Goal: Complete application form: Complete application form

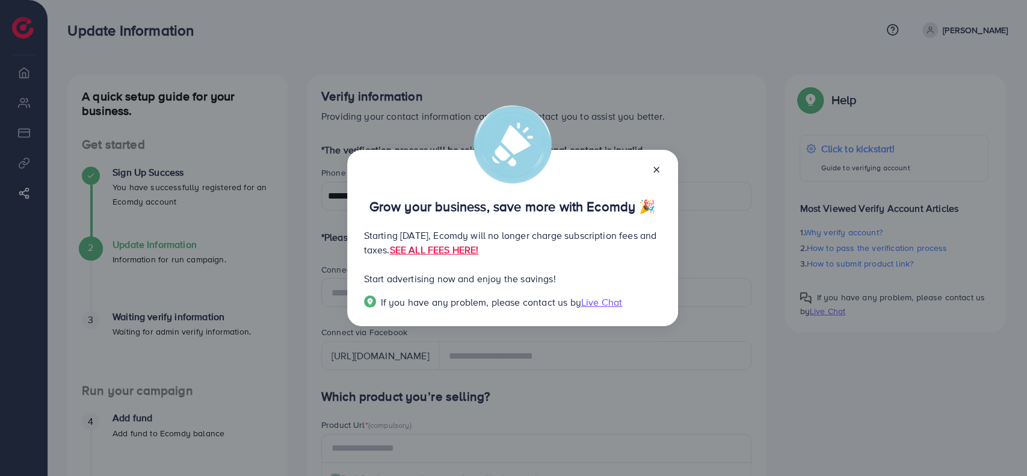
click at [658, 169] on icon at bounding box center [657, 170] width 10 height 10
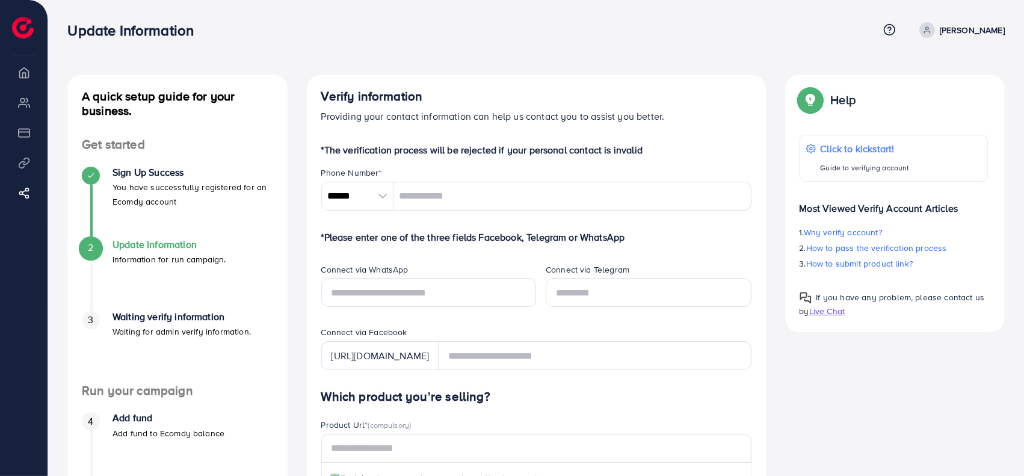
click at [383, 191] on div at bounding box center [382, 196] width 21 height 29
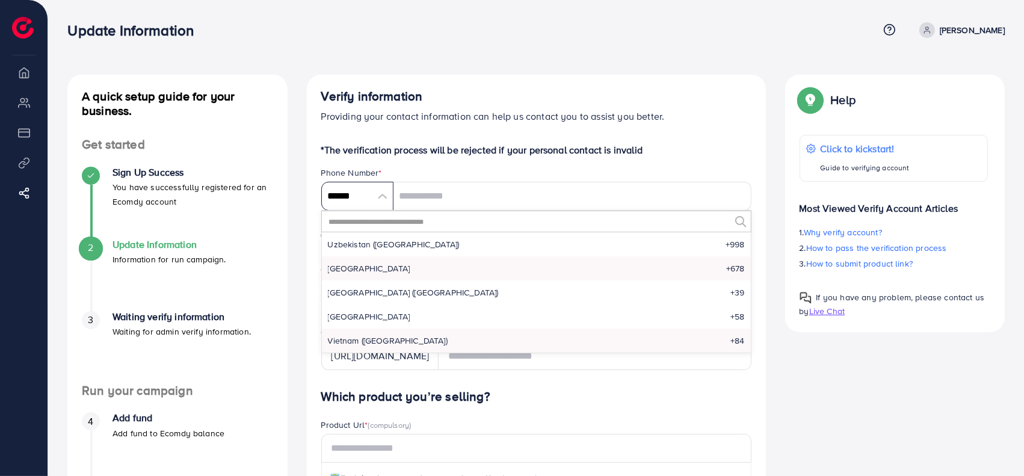
scroll to position [5737, 0]
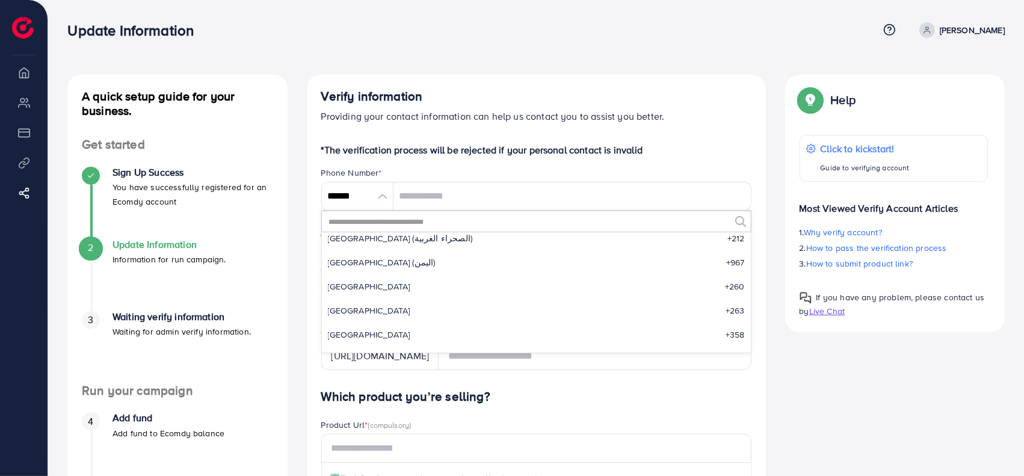
click at [417, 226] on input "text" at bounding box center [529, 221] width 402 height 20
click at [419, 221] on input "text" at bounding box center [529, 221] width 402 height 20
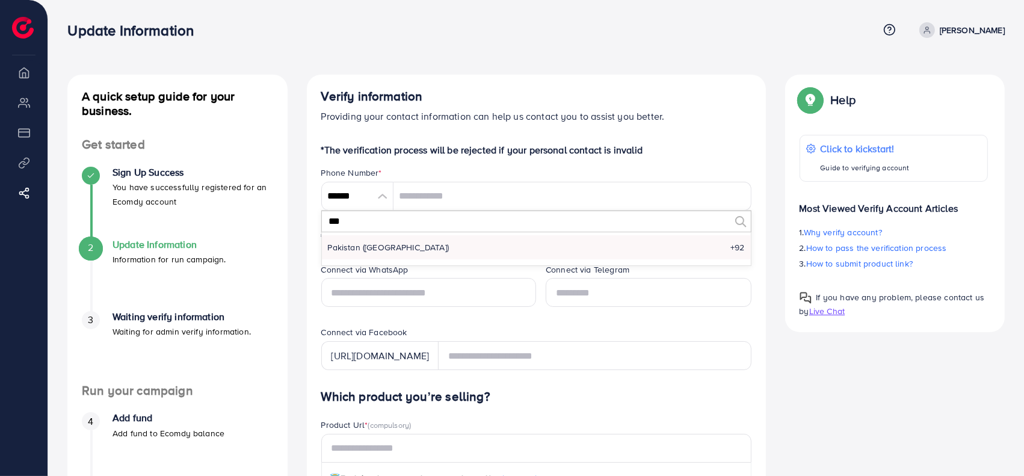
type input "***"
click at [381, 241] on span "Pakistan (‫پاکستان‬‎)" at bounding box center [389, 247] width 122 height 12
type input "******"
click at [468, 193] on input "tel" at bounding box center [573, 196] width 358 height 29
type input "**********"
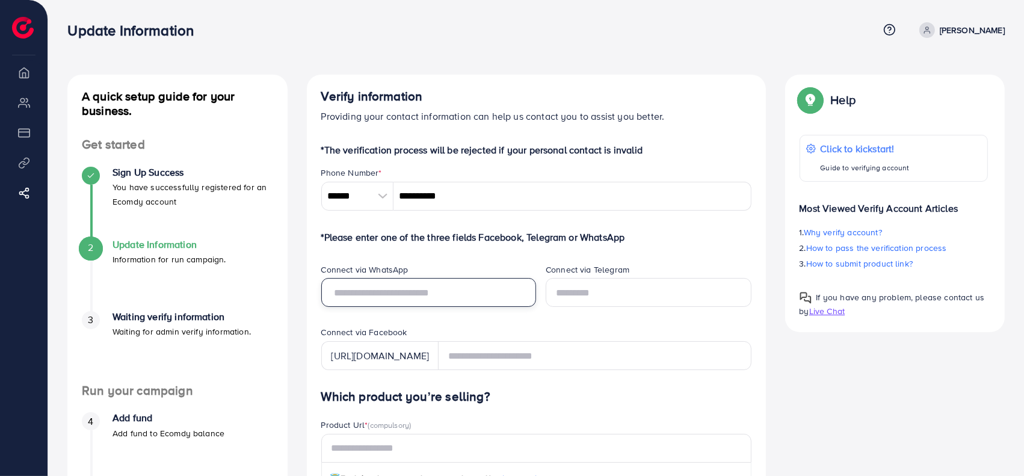
click at [417, 291] on input "text" at bounding box center [428, 292] width 215 height 29
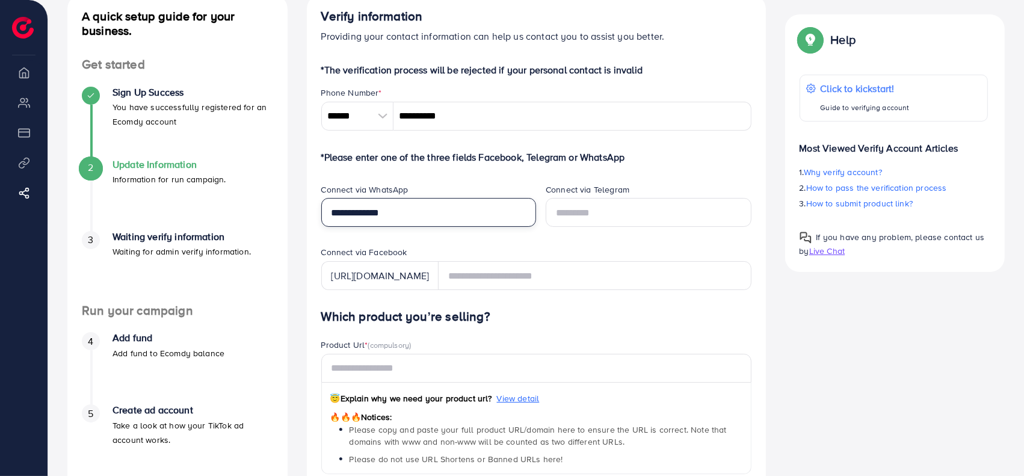
type input "**********"
click at [411, 172] on form "**********" at bounding box center [536, 453] width 430 height 781
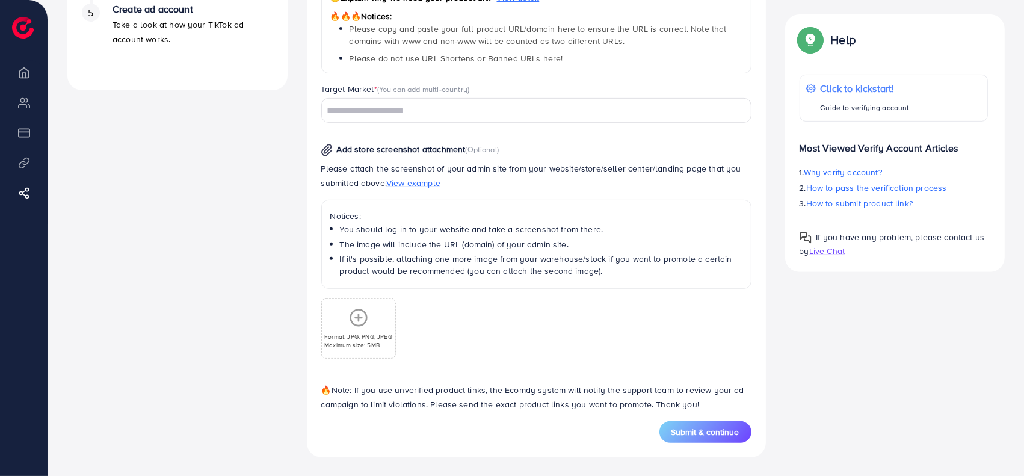
scroll to position [320, 0]
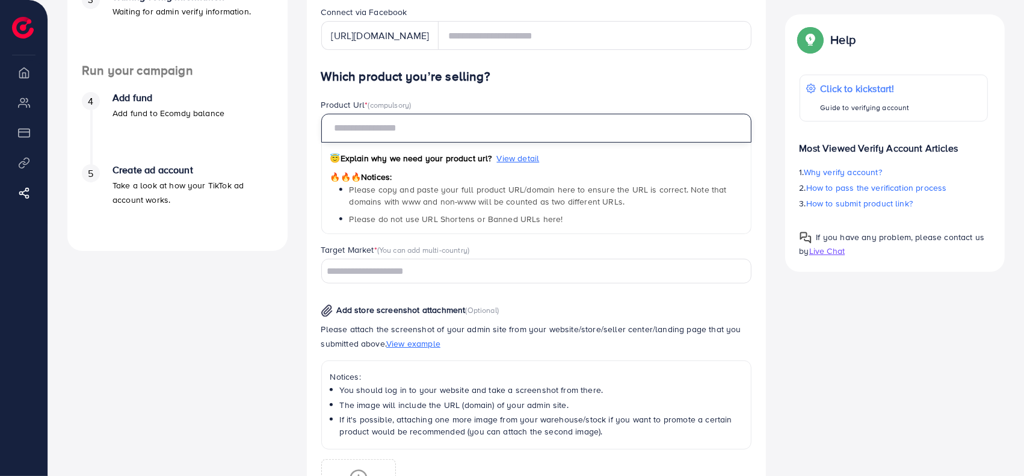
click at [434, 125] on input "text" at bounding box center [536, 128] width 430 height 29
paste input "**********"
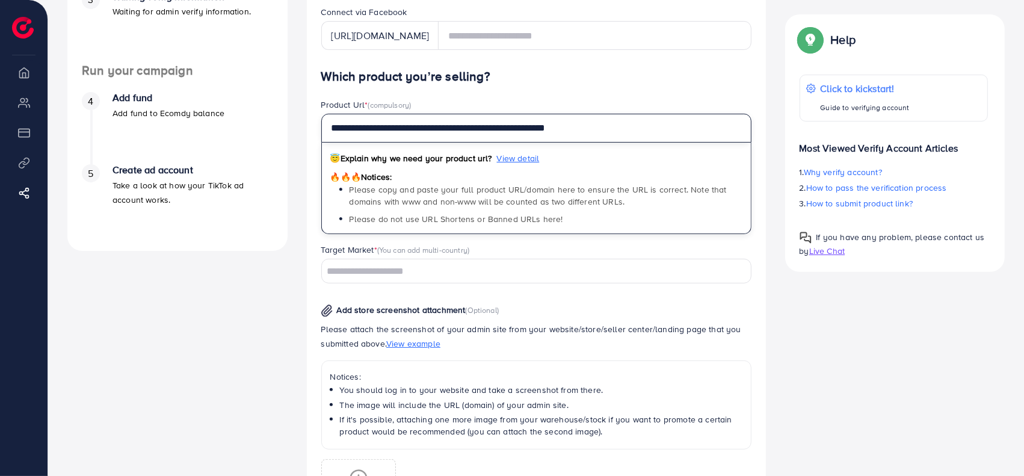
type input "**********"
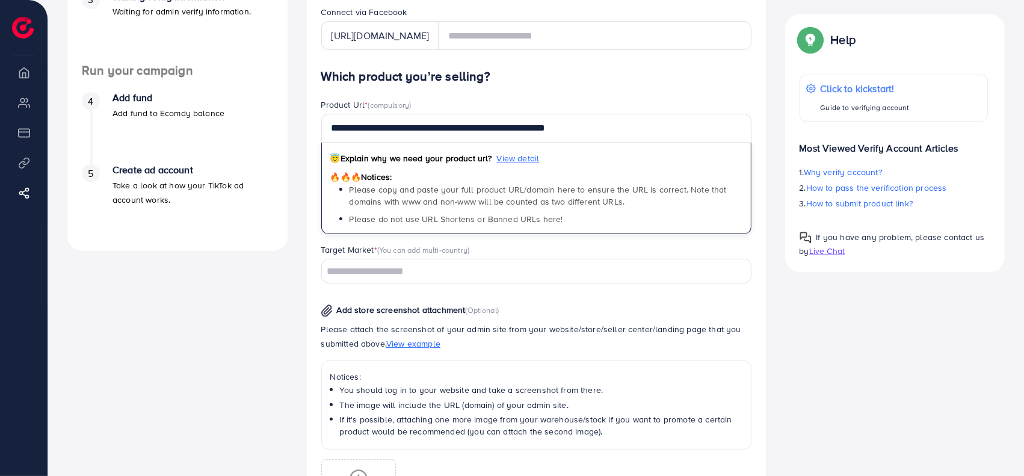
click at [799, 321] on div "**********" at bounding box center [536, 185] width 957 height 863
click at [885, 326] on div "**********" at bounding box center [536, 185] width 957 height 863
drag, startPoint x: 423, startPoint y: 190, endPoint x: 484, endPoint y: 195, distance: 61.6
click at [484, 195] on span "Please copy and paste your full product URL/domain here to ensure the URL is co…" at bounding box center [538, 196] width 377 height 24
click at [371, 196] on span "Please copy and paste your full product URL/domain here to ensure the URL is co…" at bounding box center [538, 196] width 377 height 24
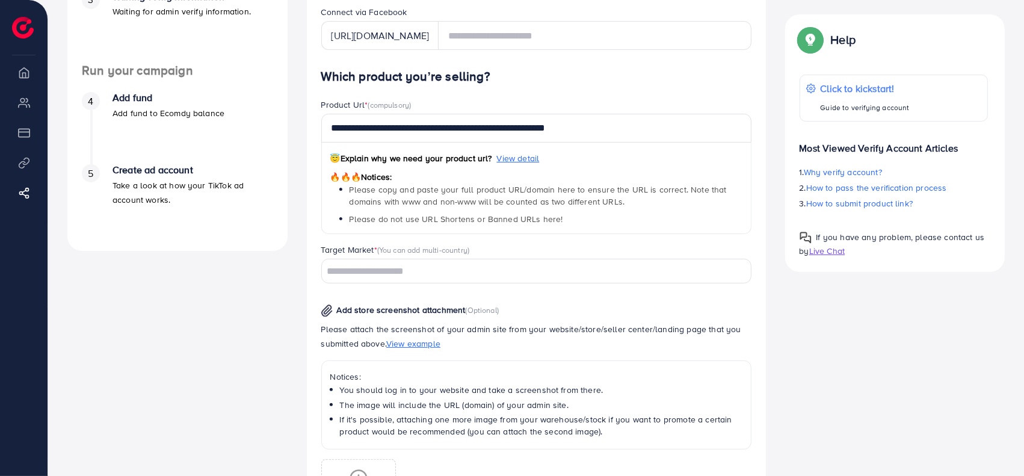
click at [434, 203] on span "Please copy and paste your full product URL/domain here to ensure the URL is co…" at bounding box center [538, 196] width 377 height 24
click at [467, 204] on span "Please copy and paste your full product URL/domain here to ensure the URL is co…" at bounding box center [538, 196] width 377 height 24
click at [528, 200] on span "Please copy and paste your full product URL/domain here to ensure the URL is co…" at bounding box center [538, 196] width 377 height 24
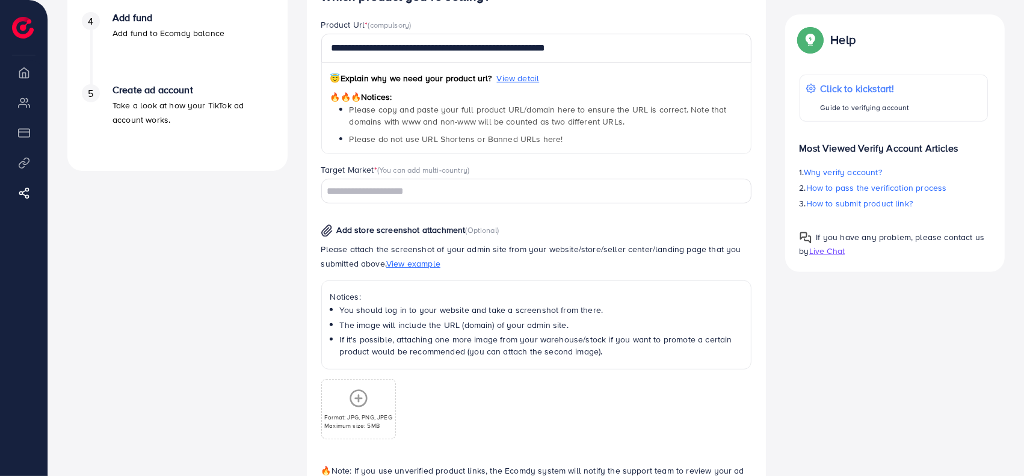
click at [487, 195] on input "Search for option" at bounding box center [529, 191] width 413 height 19
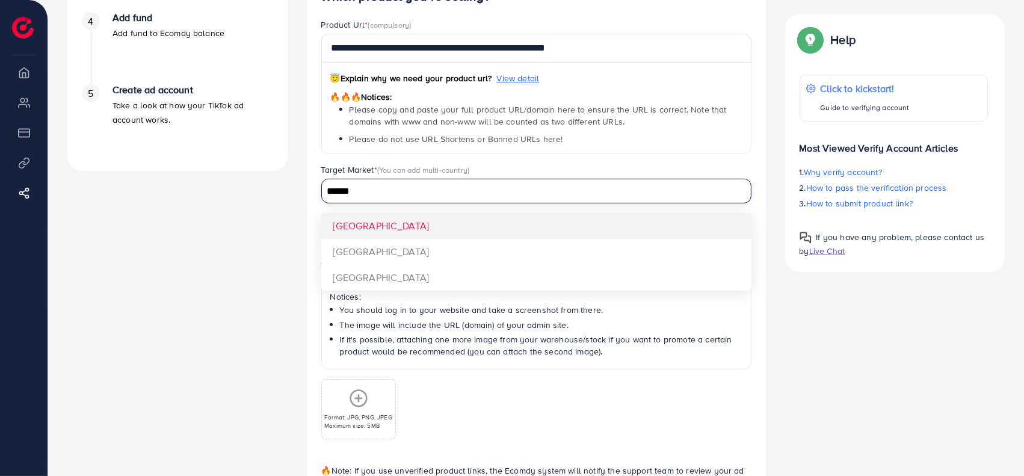
type input "******"
click at [401, 224] on div "**********" at bounding box center [536, 245] width 430 height 512
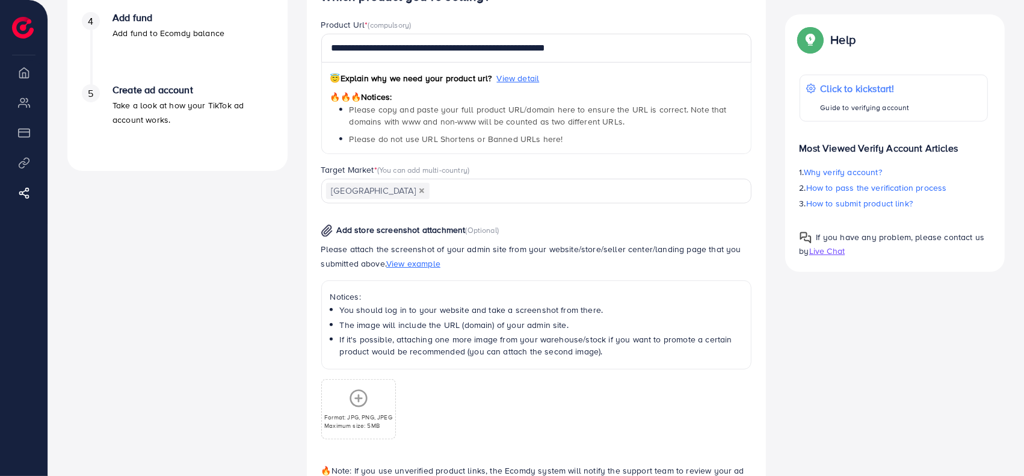
scroll to position [481, 0]
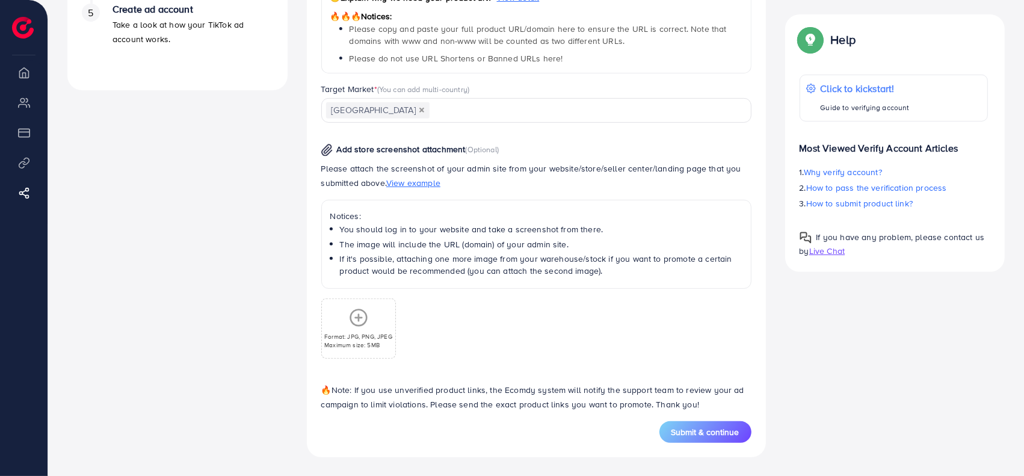
click at [416, 181] on span "View example" at bounding box center [413, 183] width 54 height 12
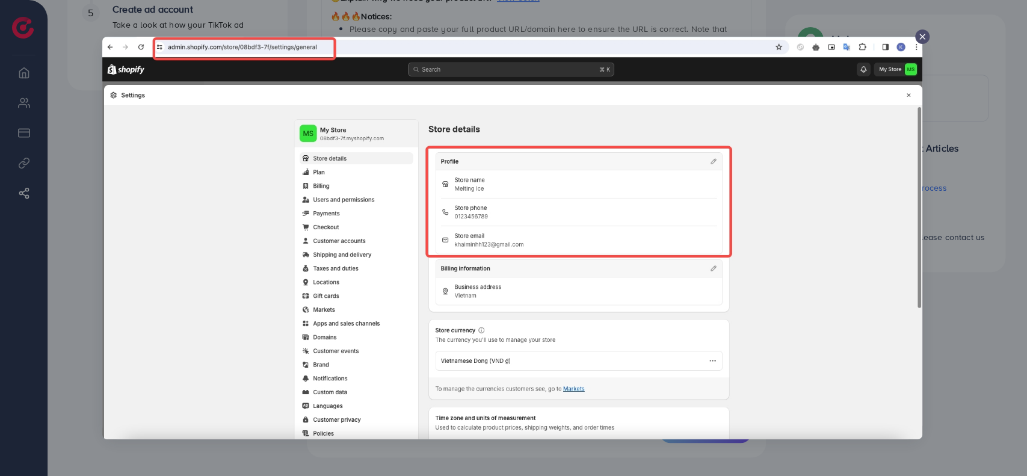
click at [919, 39] on icon at bounding box center [923, 37] width 10 height 10
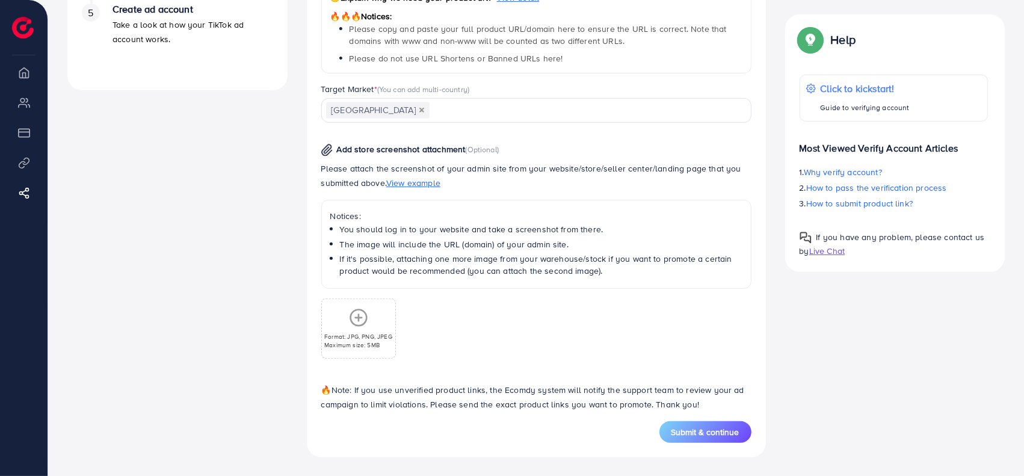
click at [356, 321] on icon at bounding box center [358, 317] width 19 height 19
click at [451, 332] on p "Format: JPG, PNG, JPEG" at bounding box center [446, 336] width 68 height 8
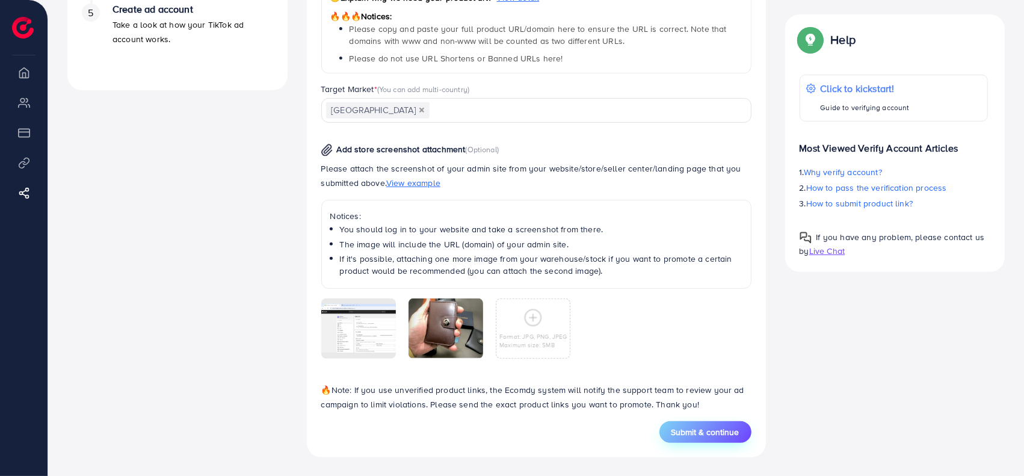
click at [708, 434] on span "Submit & continue" at bounding box center [706, 432] width 68 height 12
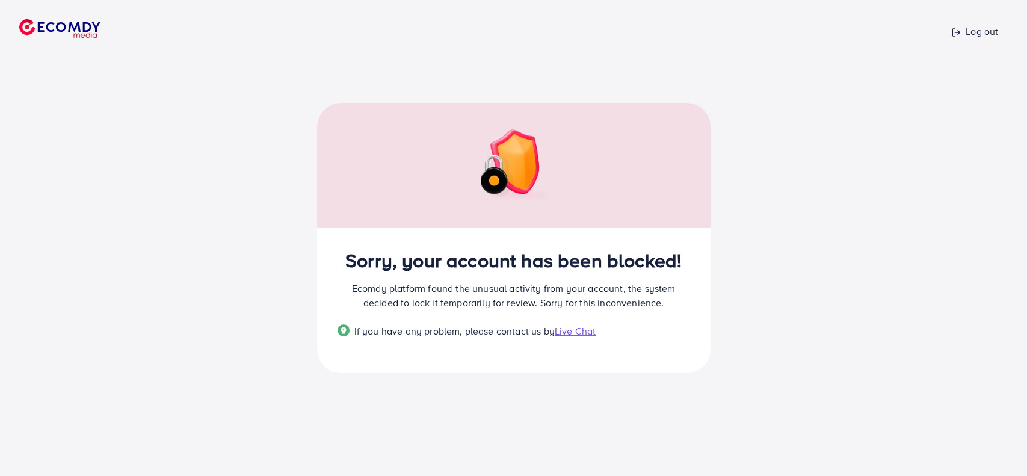
click at [355, 289] on p "Ecomdy platform found the unusual activity from your account, the system decide…" at bounding box center [514, 295] width 353 height 29
drag, startPoint x: 415, startPoint y: 286, endPoint x: 431, endPoint y: 286, distance: 16.9
click at [427, 286] on p "Ecomdy platform found the unusual activity from your account, the system decide…" at bounding box center [514, 295] width 353 height 29
click at [433, 286] on p "Ecomdy platform found the unusual activity from your account, the system decide…" at bounding box center [514, 295] width 353 height 29
click at [443, 286] on p "Ecomdy platform found the unusual activity from your account, the system decide…" at bounding box center [514, 295] width 353 height 29
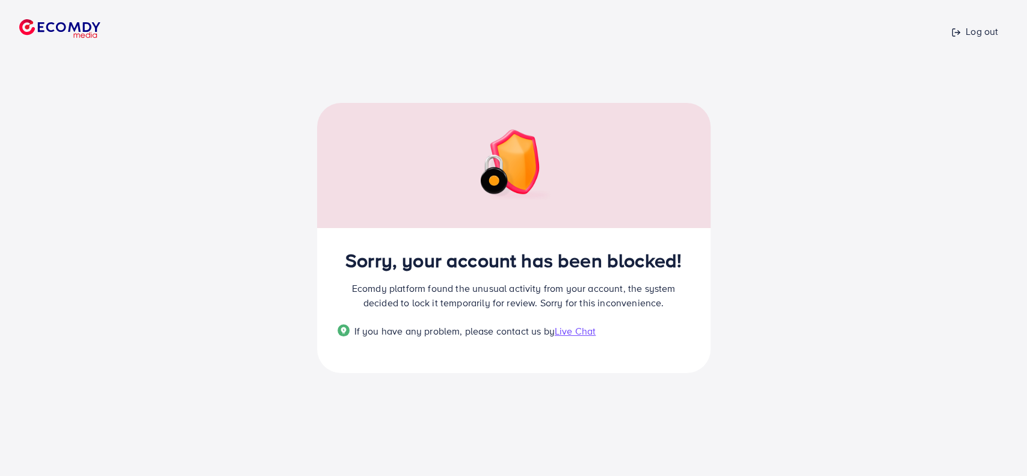
click at [592, 287] on p "Ecomdy platform found the unusual activity from your account, the system decide…" at bounding box center [514, 295] width 353 height 29
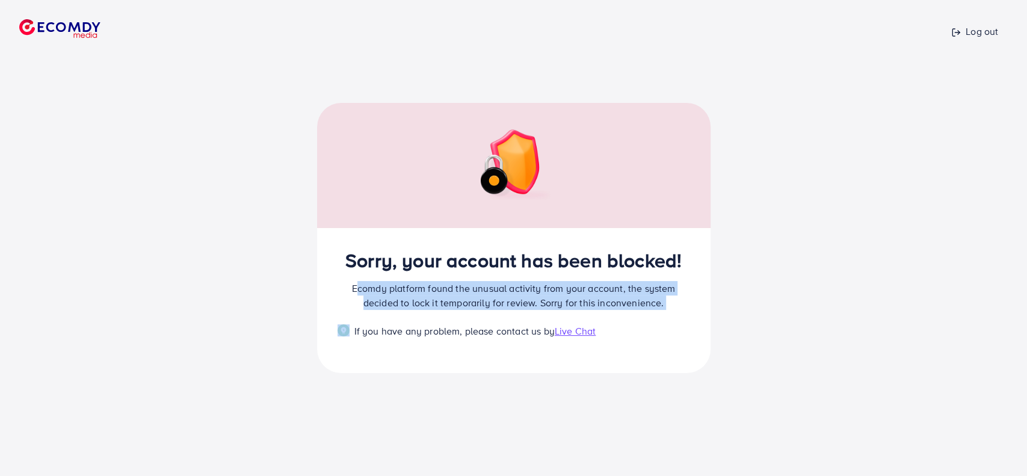
click at [592, 287] on p "Ecomdy platform found the unusual activity from your account, the system decide…" at bounding box center [514, 295] width 353 height 29
click at [466, 296] on p "Ecomdy platform found the unusual activity from your account, the system decide…" at bounding box center [514, 295] width 353 height 29
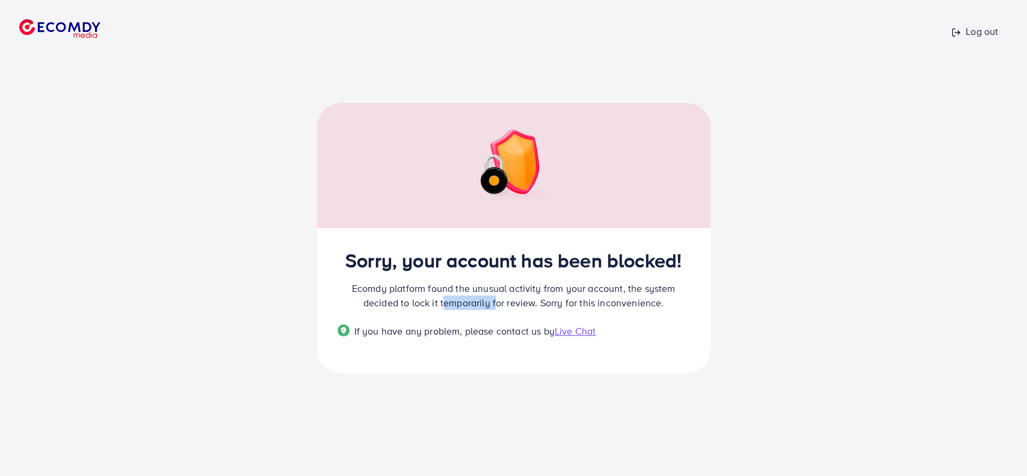
click at [466, 296] on p "Ecomdy platform found the unusual activity from your account, the system decide…" at bounding box center [514, 295] width 353 height 29
click at [517, 301] on p "Ecomdy platform found the unusual activity from your account, the system decide…" at bounding box center [514, 295] width 353 height 29
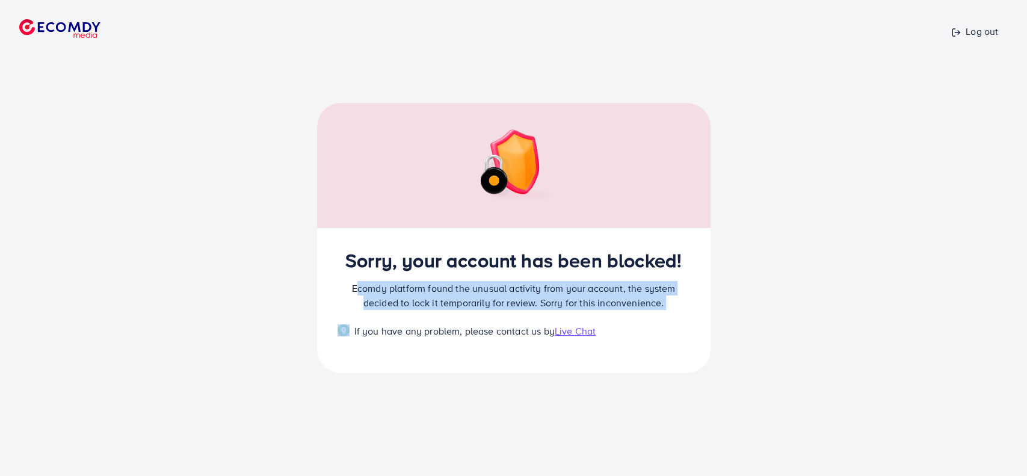
click at [517, 301] on p "Ecomdy platform found the unusual activity from your account, the system decide…" at bounding box center [514, 295] width 353 height 29
click at [517, 277] on div "Sorry, your account has been blocked! Ecomdy platform found the unusual activit…" at bounding box center [514, 301] width 394 height 146
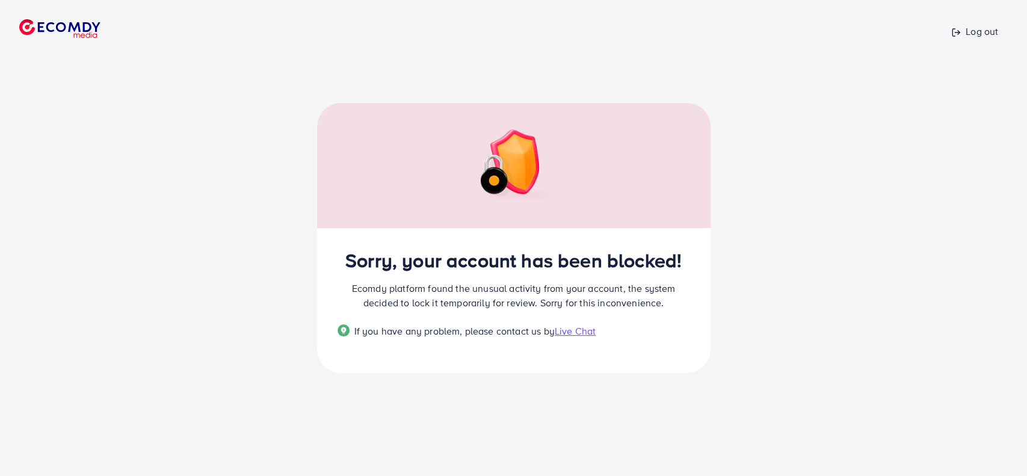
click at [517, 277] on div "Sorry, your account has been blocked! Ecomdy platform found the unusual activit…" at bounding box center [514, 301] width 394 height 146
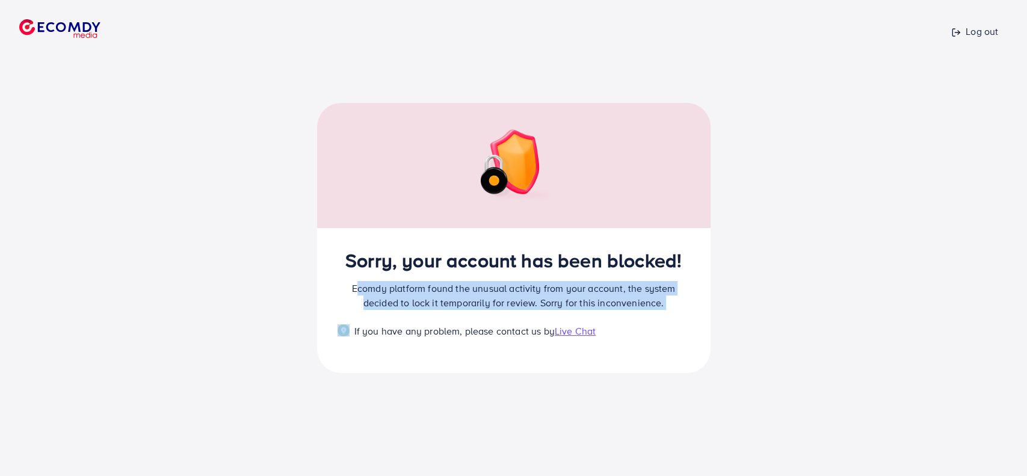
click at [507, 288] on p "Ecomdy platform found the unusual activity from your account, the system decide…" at bounding box center [514, 295] width 353 height 29
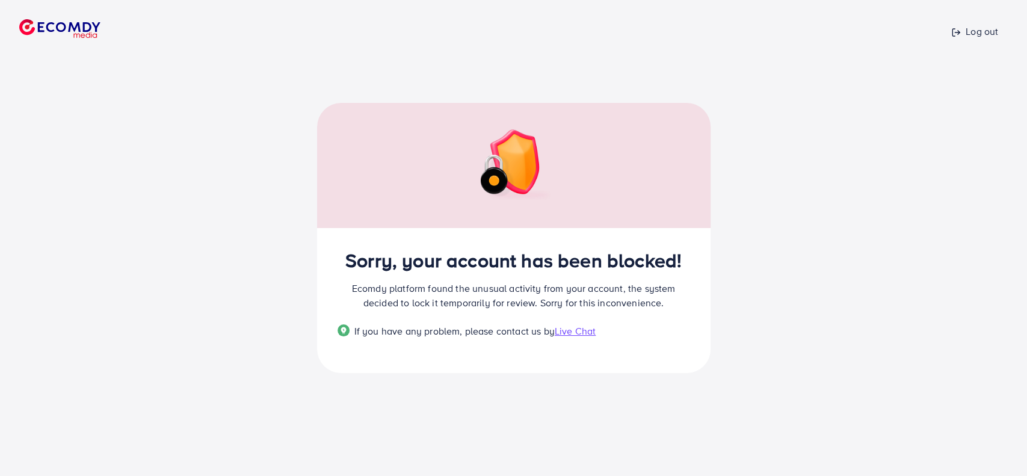
click at [507, 288] on p "Ecomdy platform found the unusual activity from your account, the system decide…" at bounding box center [514, 295] width 353 height 29
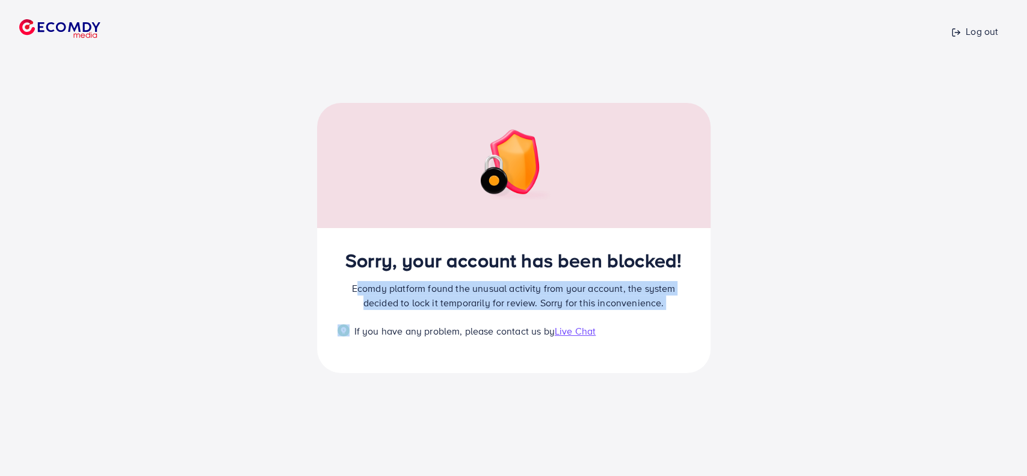
click at [507, 288] on p "Ecomdy platform found the unusual activity from your account, the system decide…" at bounding box center [514, 295] width 353 height 29
click at [586, 334] on span "Live Chat" at bounding box center [575, 330] width 41 height 13
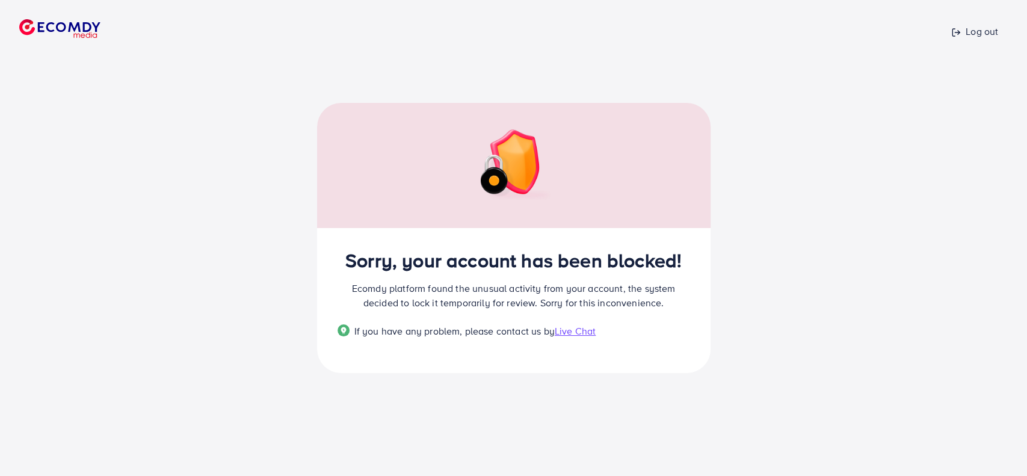
drag, startPoint x: 351, startPoint y: 256, endPoint x: 359, endPoint y: 258, distance: 8.5
click at [353, 256] on h2 "Sorry, your account has been blocked!" at bounding box center [514, 260] width 353 height 23
click at [519, 267] on h2 "Sorry, your account has been blocked!" at bounding box center [514, 260] width 353 height 23
click at [526, 267] on h2 "Sorry, your account has been blocked!" at bounding box center [514, 260] width 353 height 23
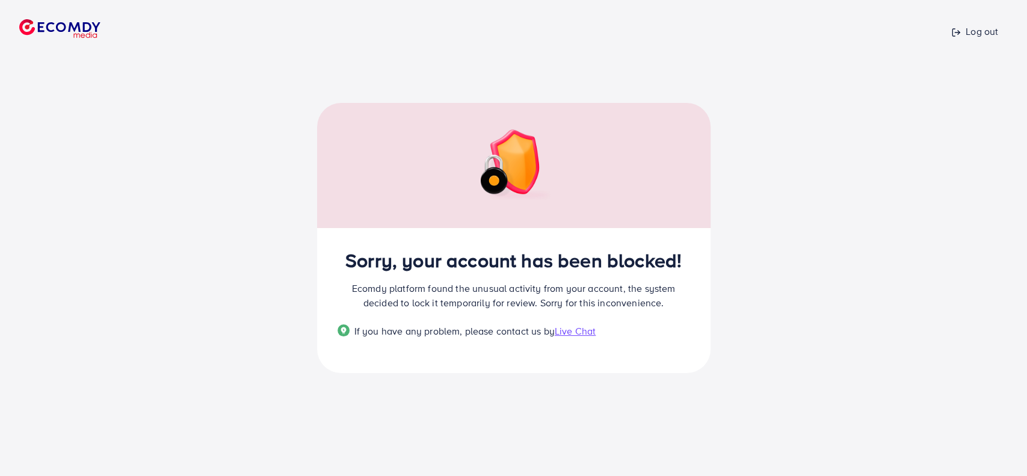
click at [400, 264] on h2 "Sorry, your account has been blocked!" at bounding box center [514, 260] width 353 height 23
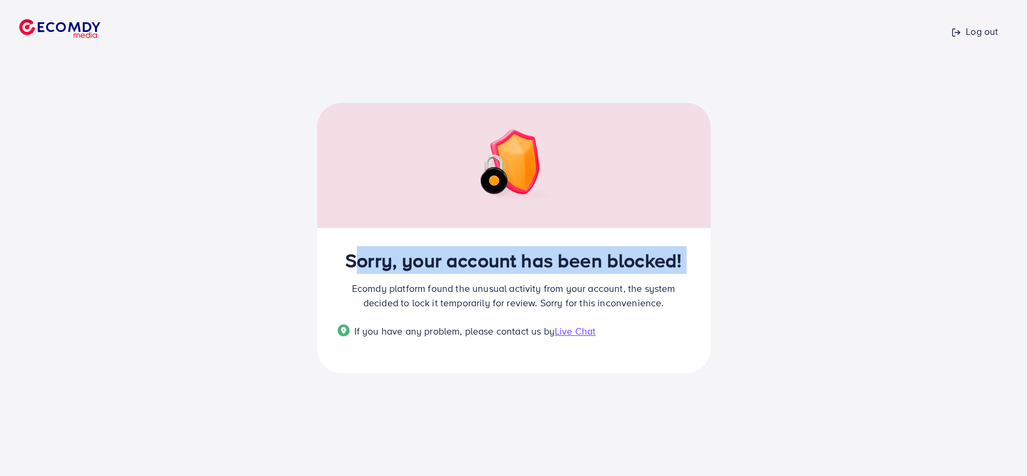
click at [400, 264] on h2 "Sorry, your account has been blocked!" at bounding box center [514, 260] width 353 height 23
click at [711, 376] on div "Sorry, your account has been blocked! Ecomdy platform found the unusual activit…" at bounding box center [513, 238] width 451 height 329
